Goal: Task Accomplishment & Management: Manage account settings

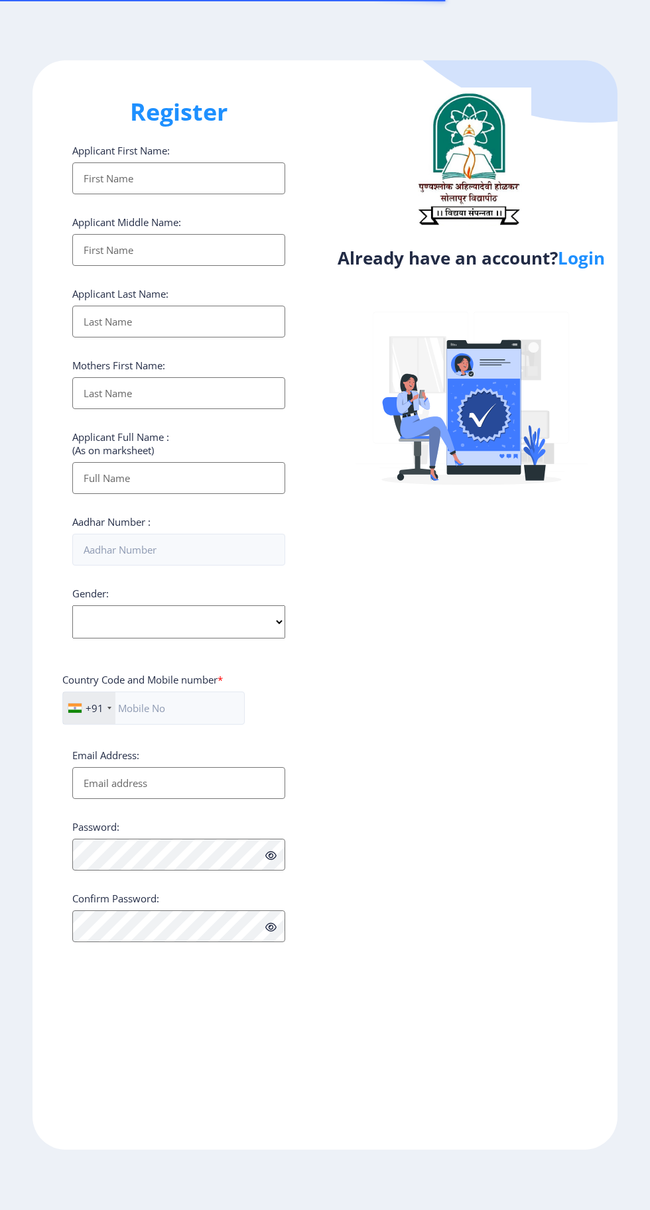
select select
click at [590, 269] on link "Login" at bounding box center [581, 258] width 47 height 24
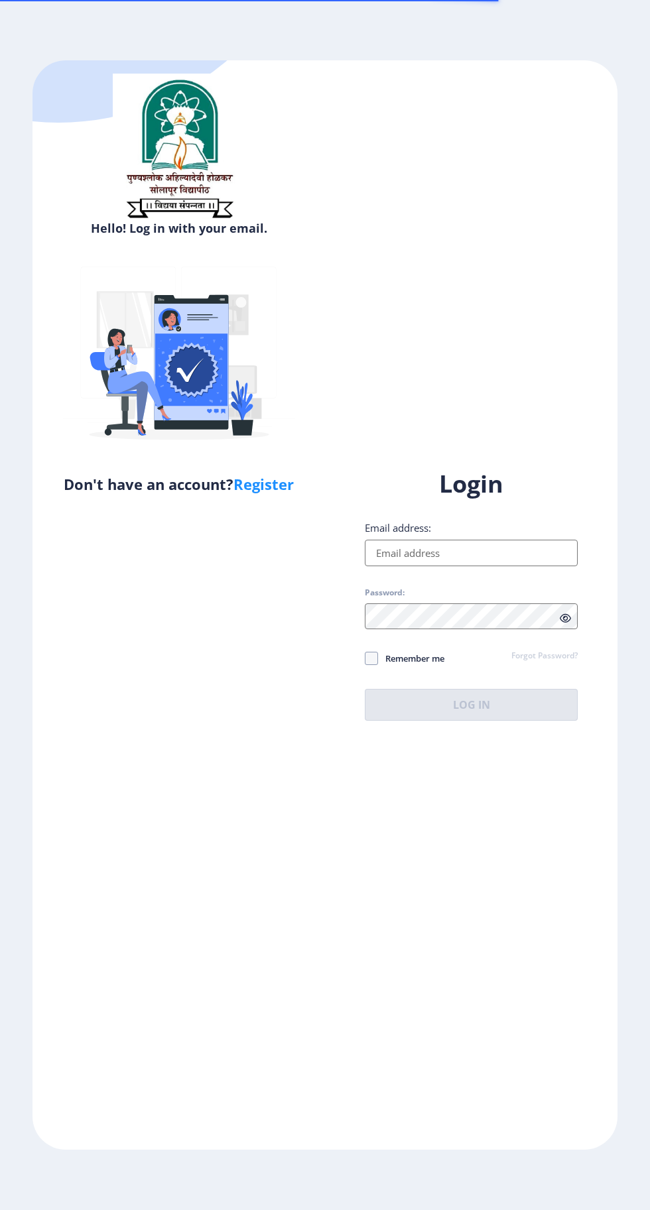
click at [470, 566] on input "Email address:" at bounding box center [471, 553] width 213 height 27
type input "[EMAIL_ADDRESS][DOMAIN_NAME]"
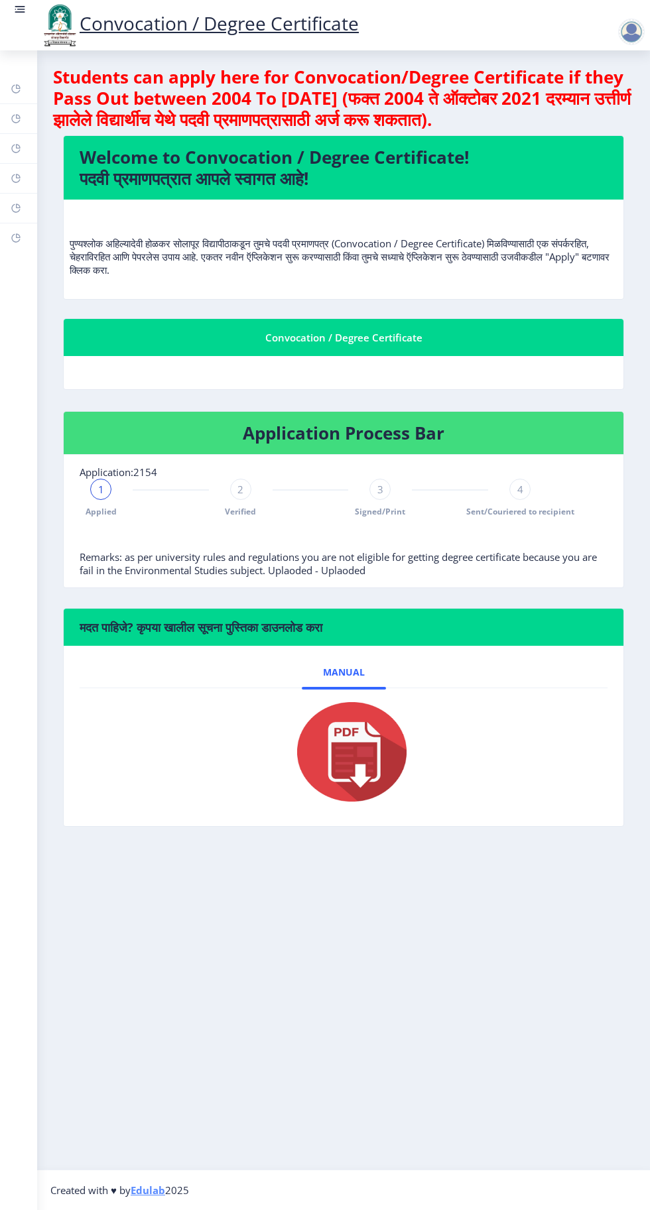
click at [96, 501] on div "1 Applied" at bounding box center [100, 498] width 21 height 38
click at [249, 507] on span "Verified" at bounding box center [240, 511] width 31 height 11
click at [245, 499] on div "2 Verified" at bounding box center [240, 498] width 21 height 38
click at [244, 489] on div "2" at bounding box center [240, 489] width 21 height 21
click at [19, 148] on icon at bounding box center [18, 146] width 5 height 5
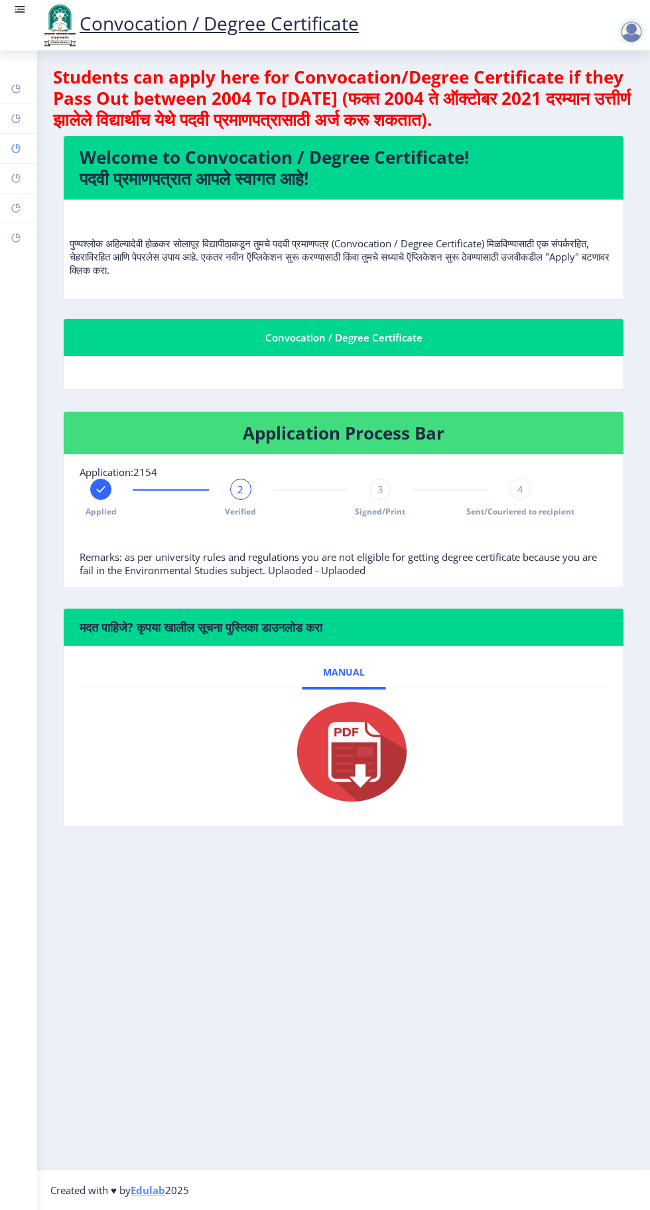
select select
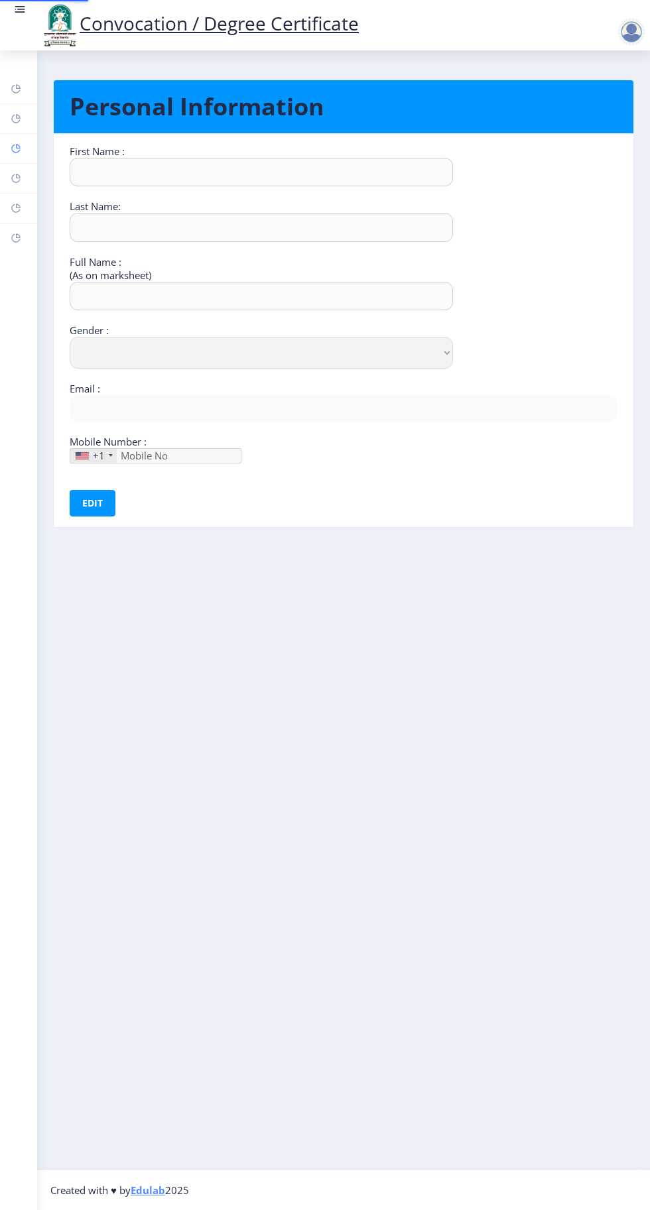
type input "Sandhyrani"
type input "Yalgonda"
type input "[PERSON_NAME]"
select select "[DEMOGRAPHIC_DATA]"
type input "[EMAIL_ADDRESS][DOMAIN_NAME]"
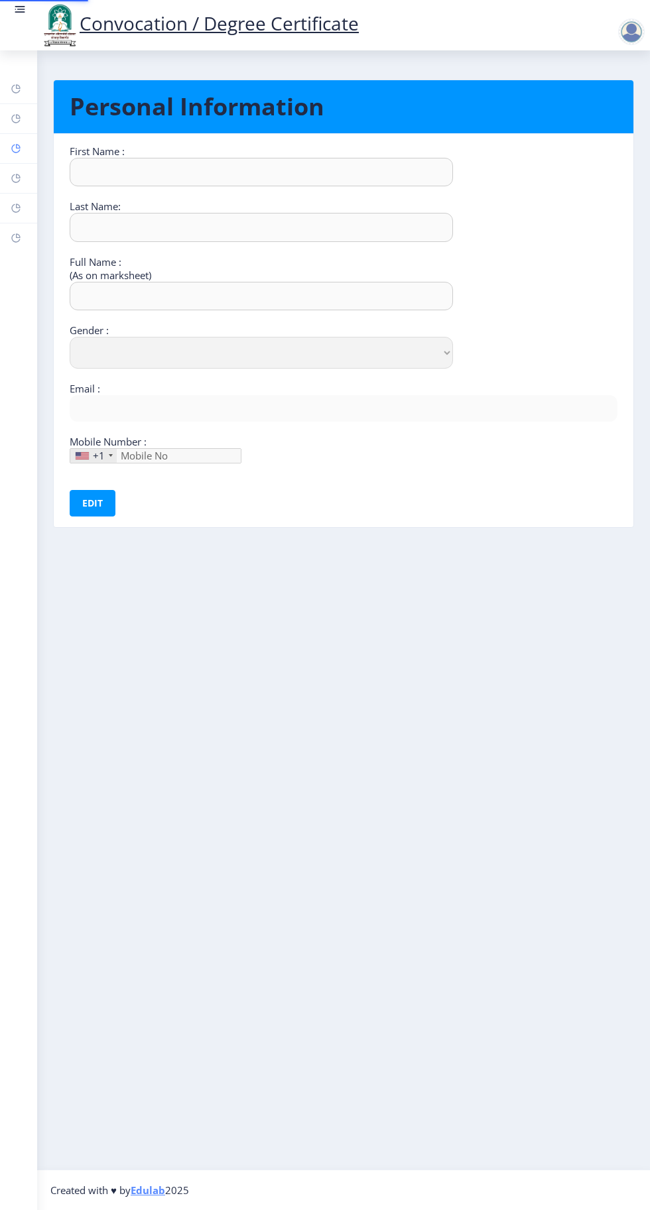
type input "9049773177"
click at [15, 178] on rect at bounding box center [16, 178] width 11 height 11
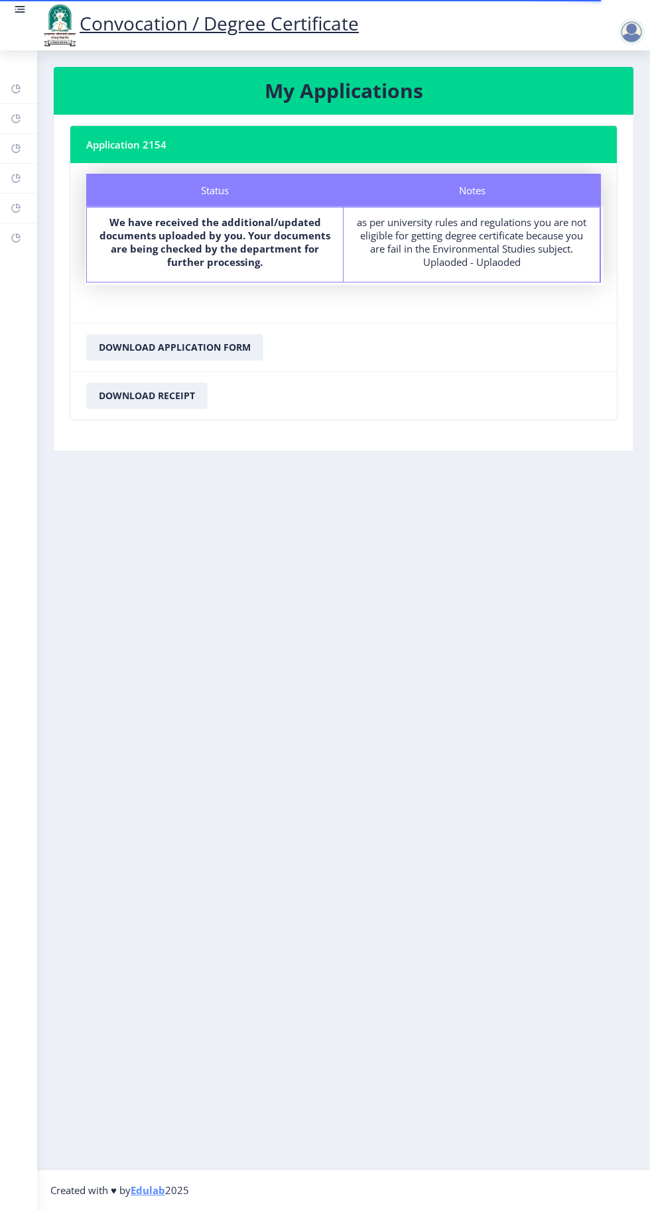
click at [478, 251] on div "as per university rules and regulations you are not eligible for getting degree…" at bounding box center [471, 242] width 232 height 53
click at [14, 92] on icon at bounding box center [15, 89] width 9 height 9
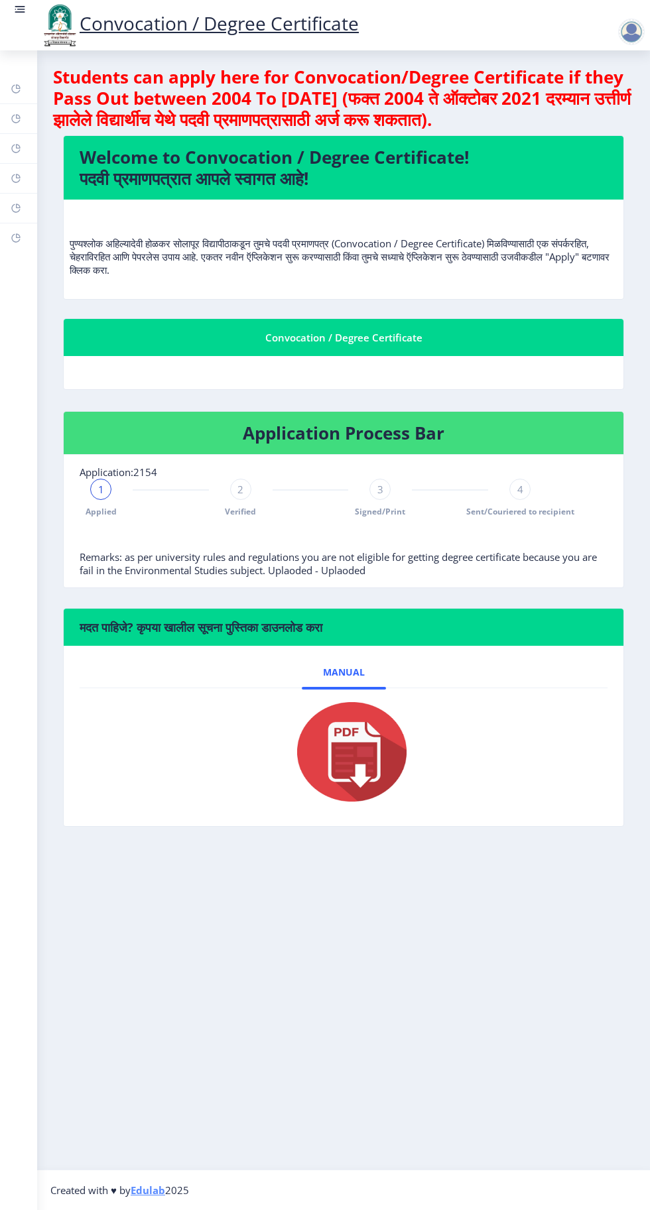
click at [625, 32] on div at bounding box center [631, 32] width 27 height 27
click at [583, 110] on span "Log out" at bounding box center [596, 103] width 85 height 16
